Goal: Task Accomplishment & Management: Use online tool/utility

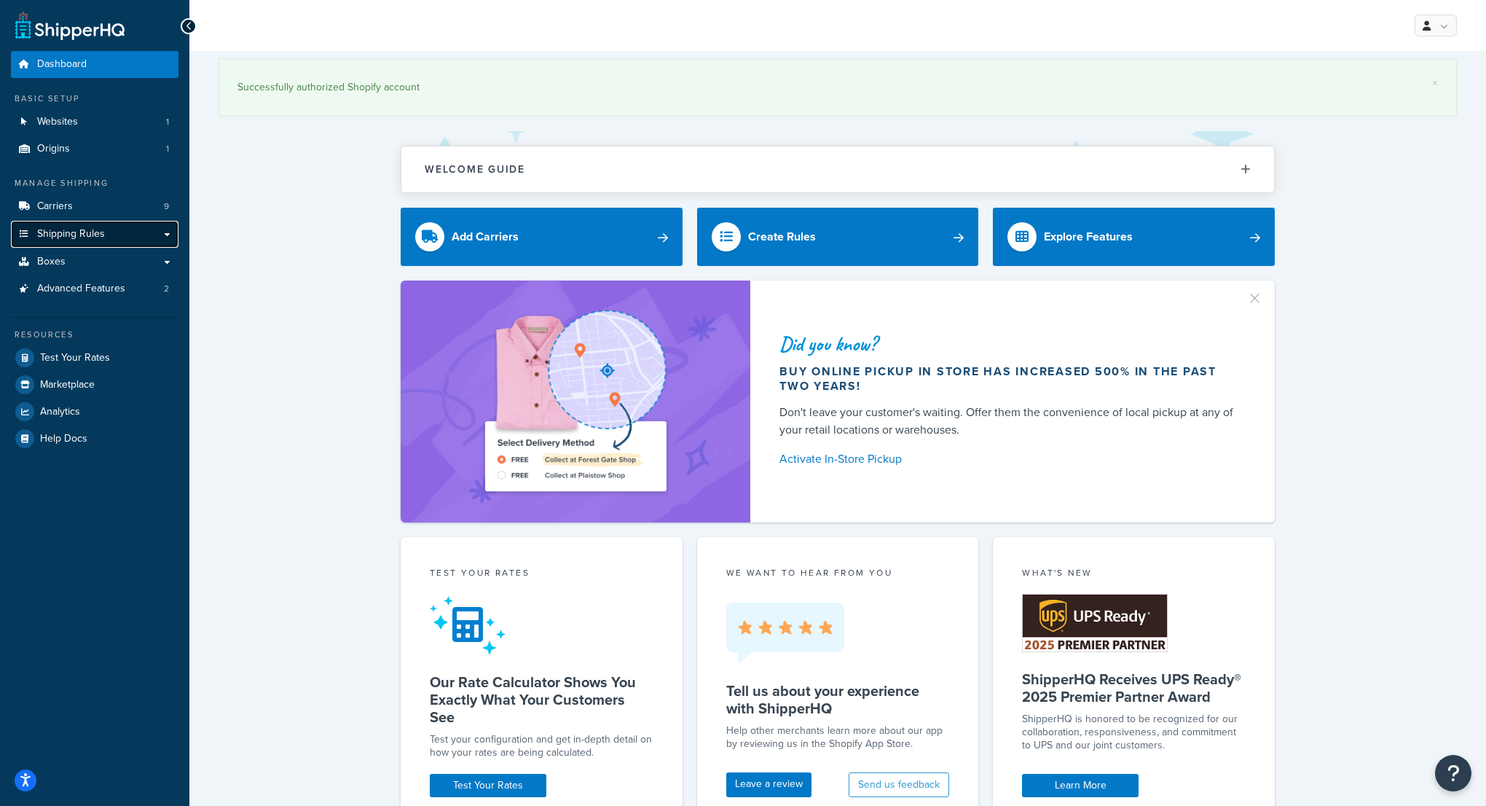
click at [157, 234] on link "Shipping Rules" at bounding box center [95, 234] width 168 height 27
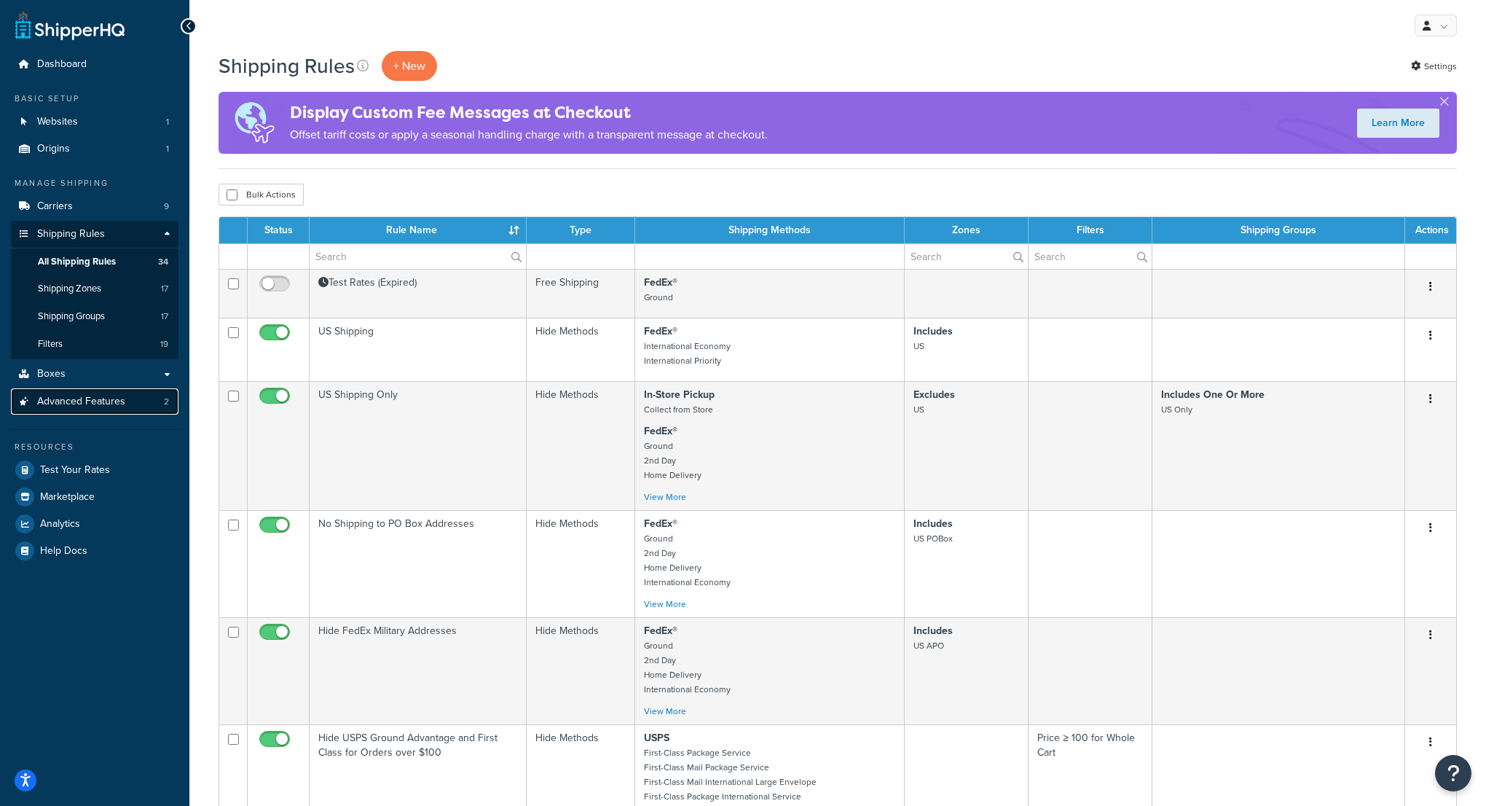
click at [101, 401] on span "Advanced Features" at bounding box center [81, 402] width 88 height 12
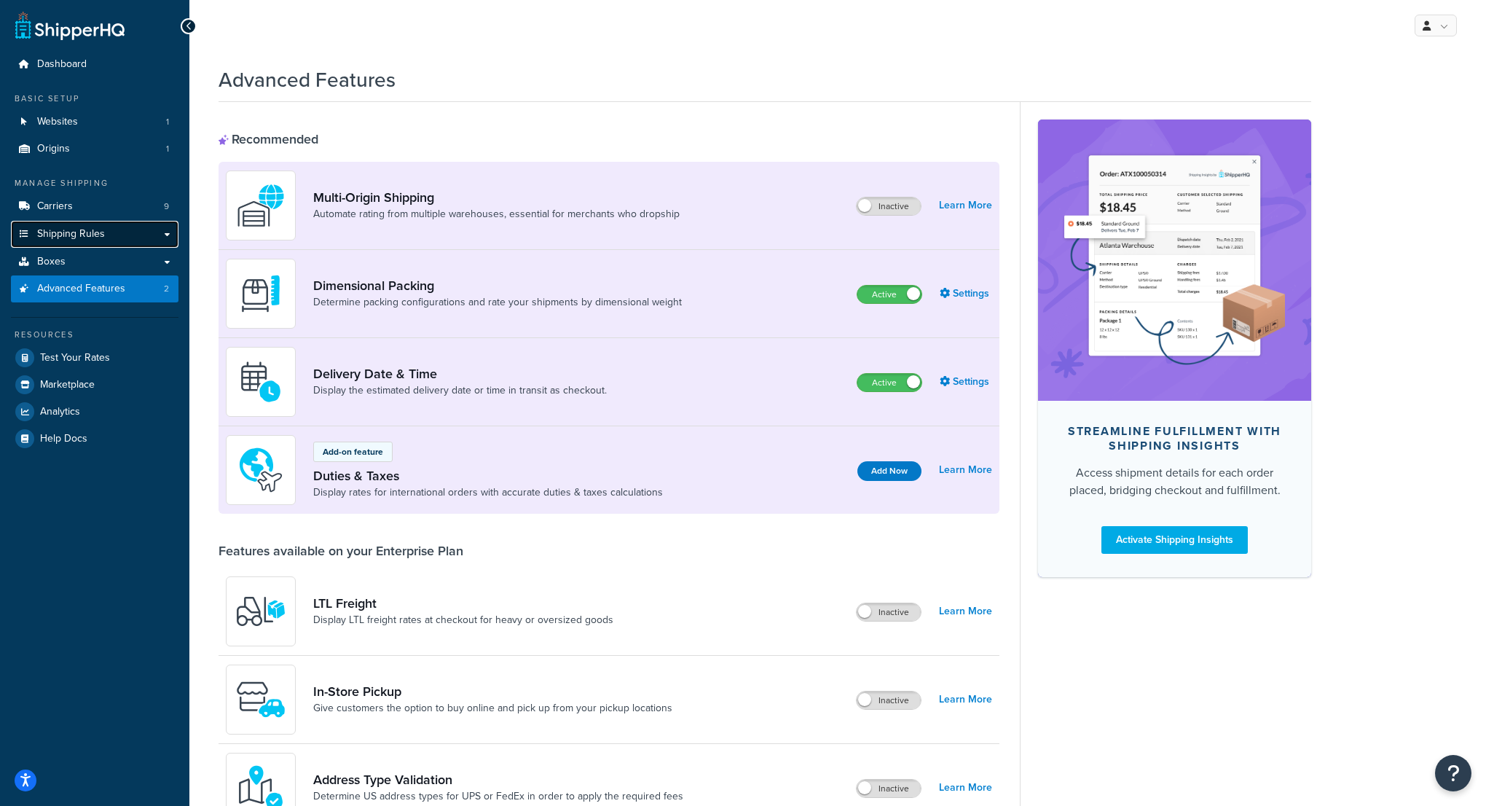
click at [141, 234] on link "Shipping Rules" at bounding box center [95, 234] width 168 height 27
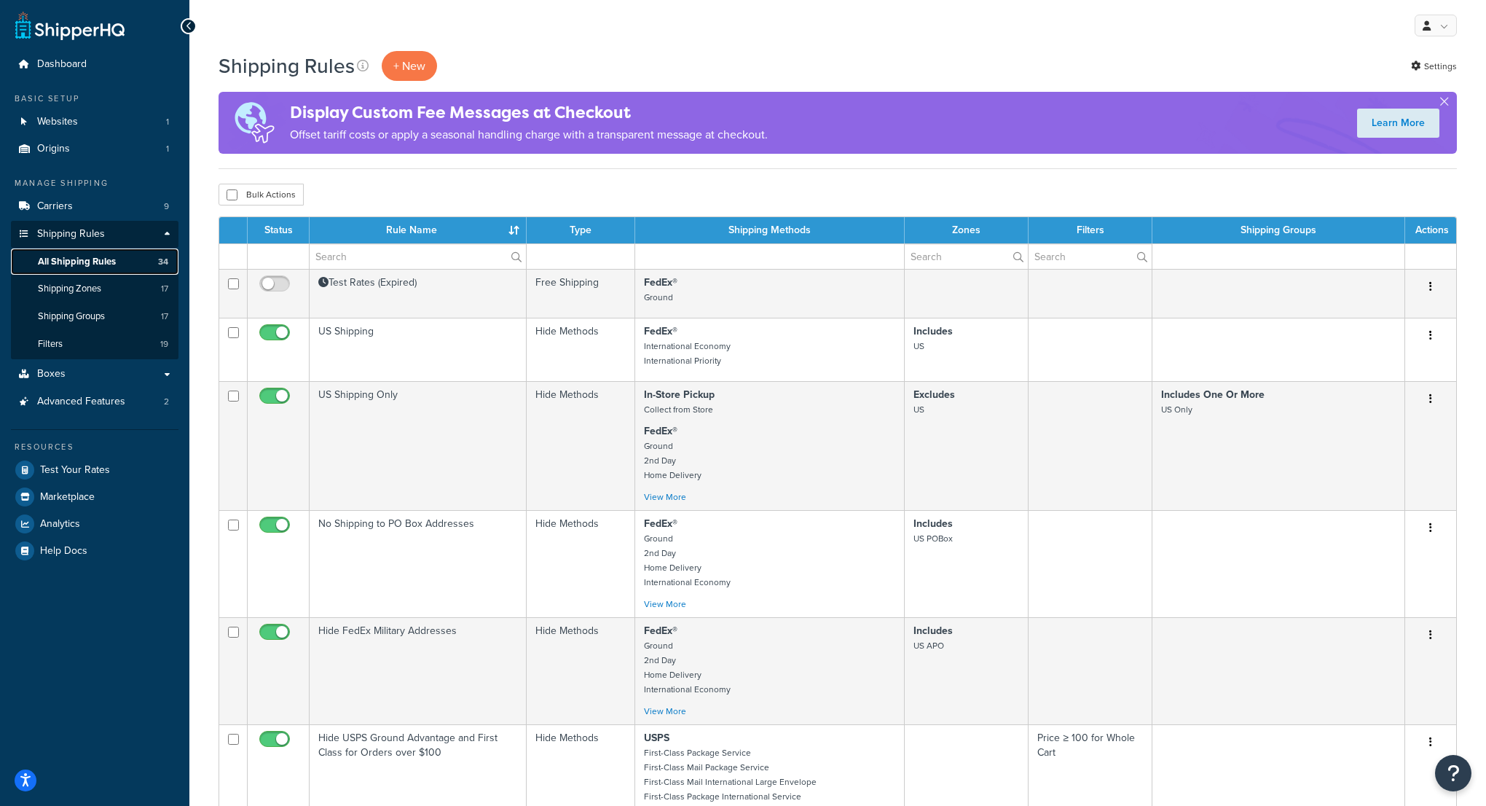
click at [71, 259] on span "All Shipping Rules" at bounding box center [77, 262] width 78 height 12
click at [1426, 67] on link "Settings" at bounding box center [1434, 66] width 46 height 20
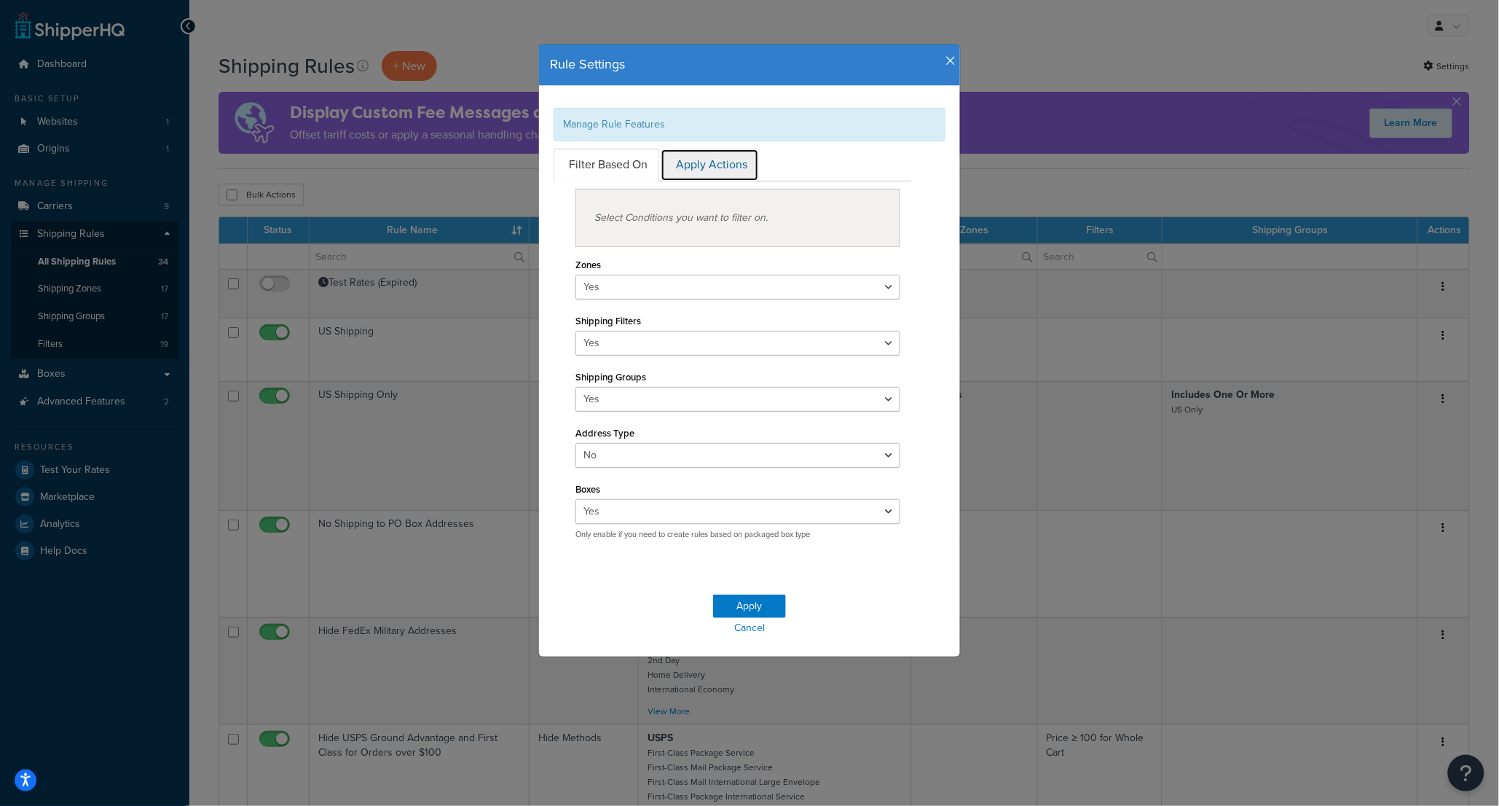
click at [714, 169] on link "Apply Actions" at bounding box center [710, 165] width 98 height 33
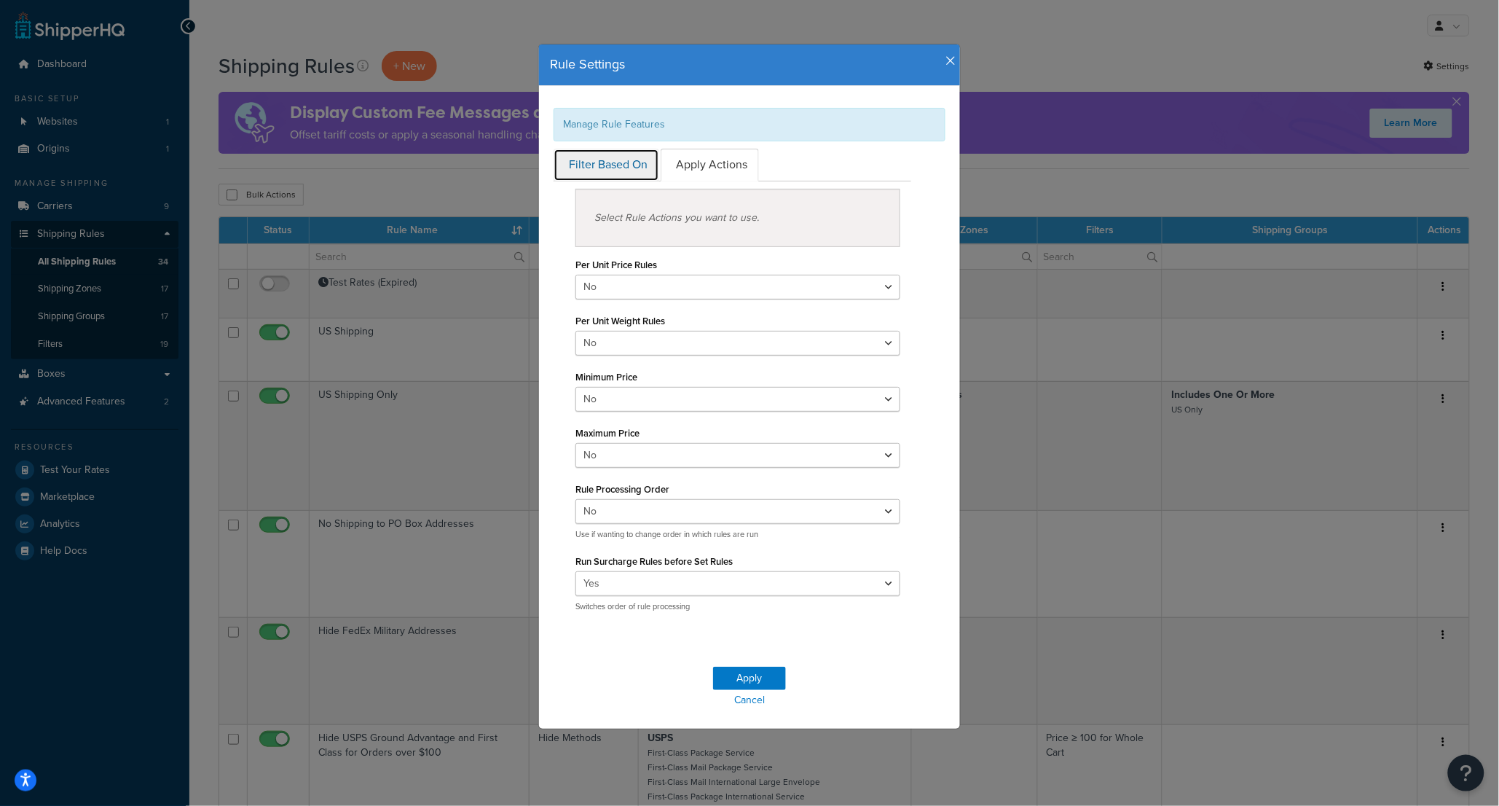
click at [612, 168] on link "Filter Based On" at bounding box center [607, 165] width 106 height 33
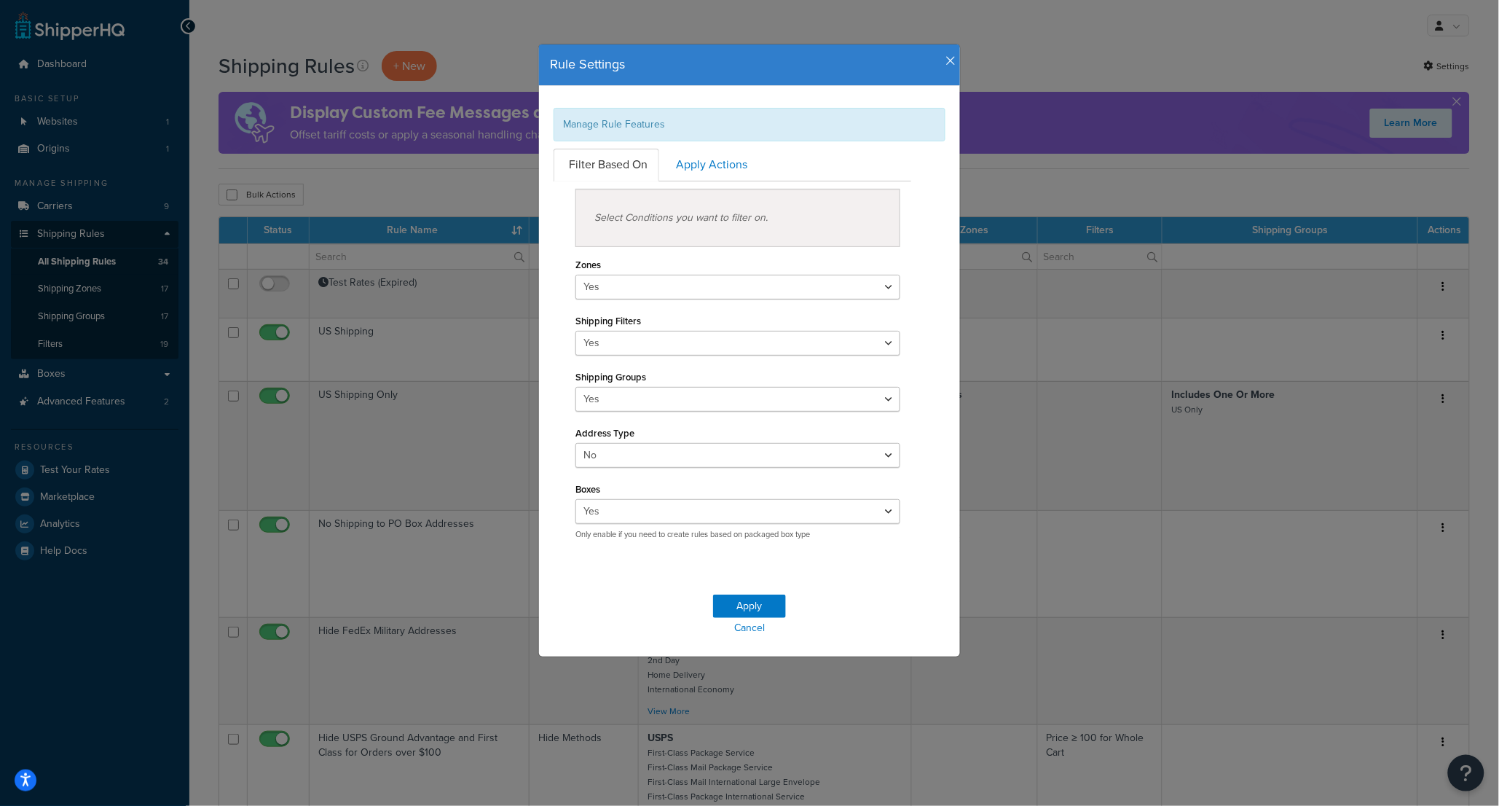
click at [946, 66] on icon "button" at bounding box center [951, 61] width 10 height 13
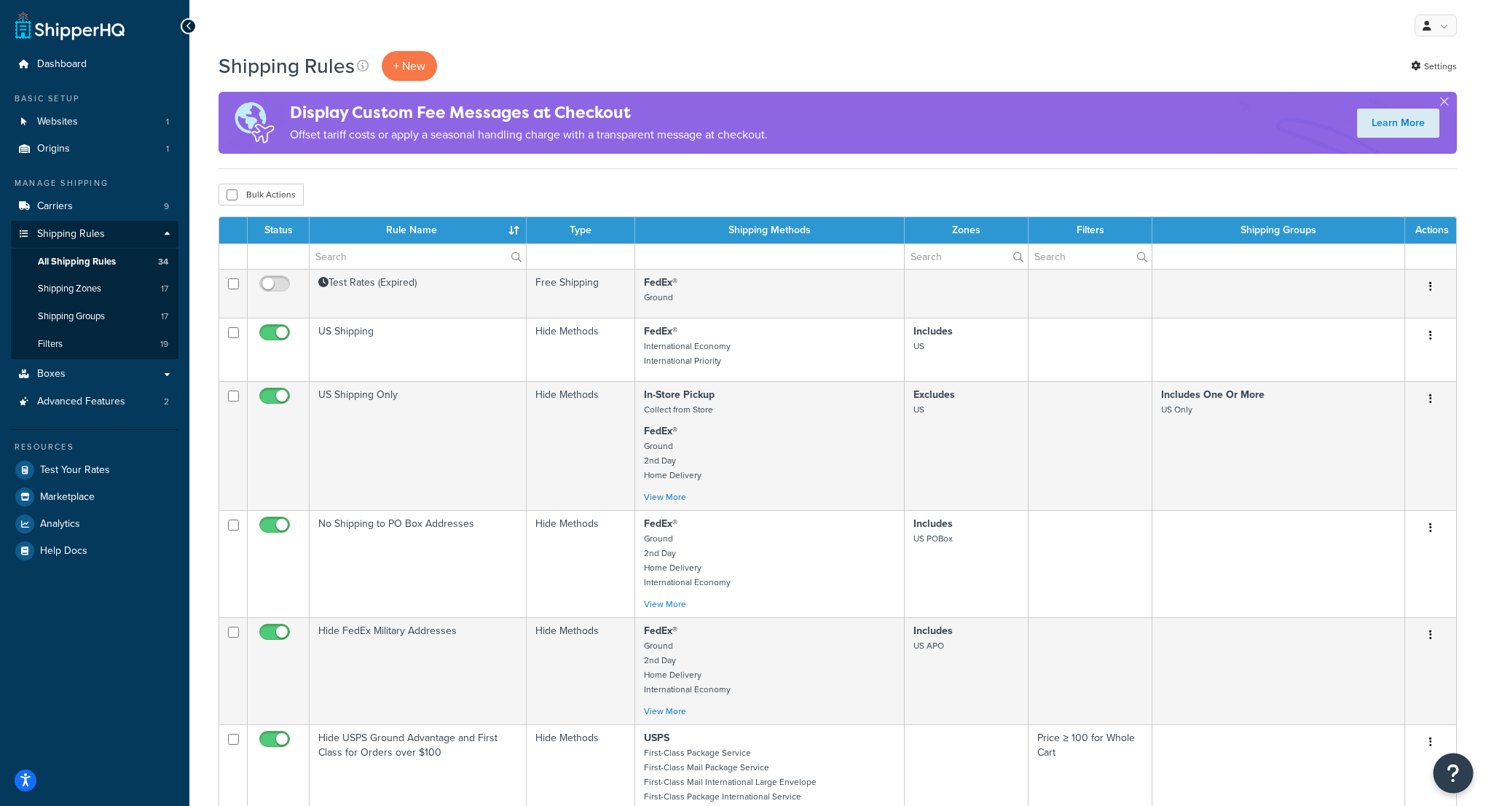
click at [1460, 778] on button "Open Resource Center" at bounding box center [1454, 773] width 40 height 40
